Goal: Task Accomplishment & Management: Use online tool/utility

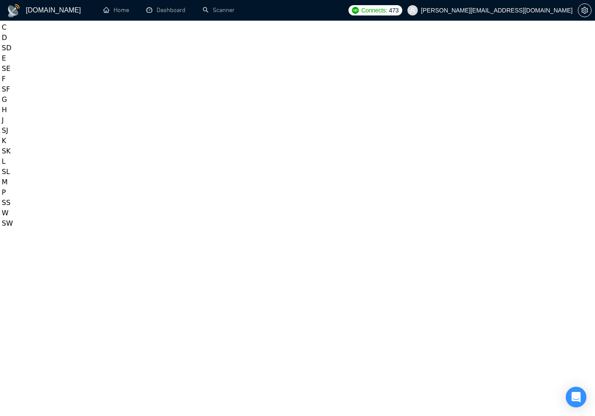
click at [520, 10] on span "[PERSON_NAME][EMAIL_ADDRESS][DOMAIN_NAME]" at bounding box center [496, 10] width 151 height 0
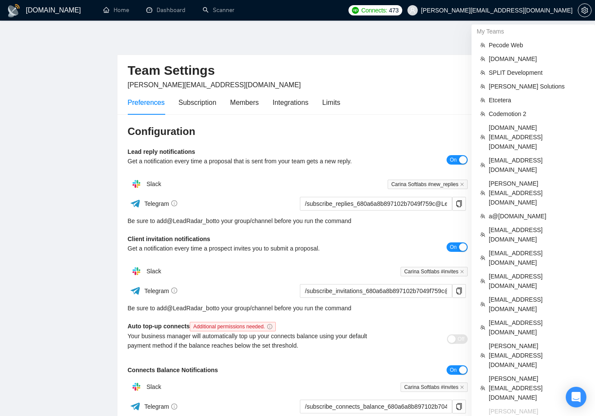
scroll to position [2, 0]
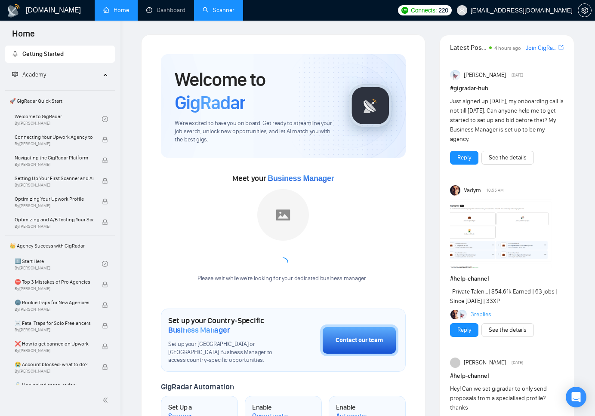
click at [225, 13] on link "Scanner" at bounding box center [219, 9] width 32 height 7
